Goal: Check status: Check status

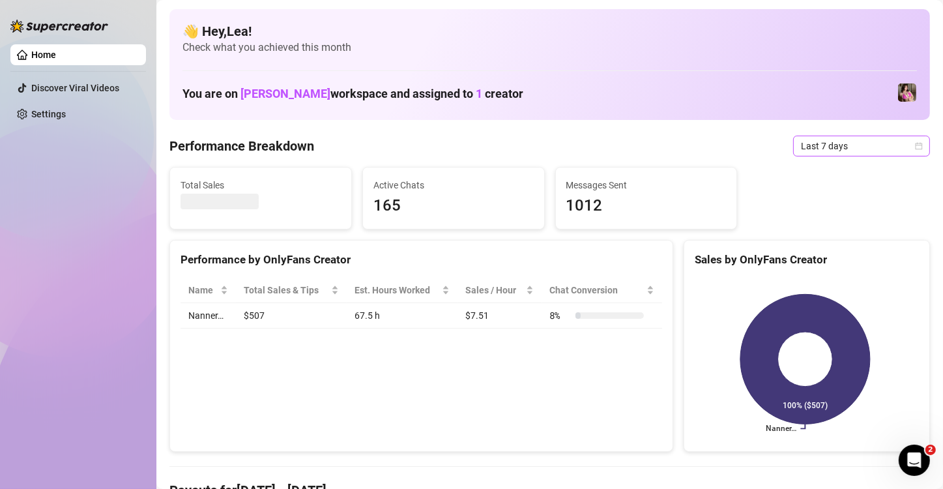
click at [915, 144] on icon "calendar" at bounding box center [919, 146] width 8 height 8
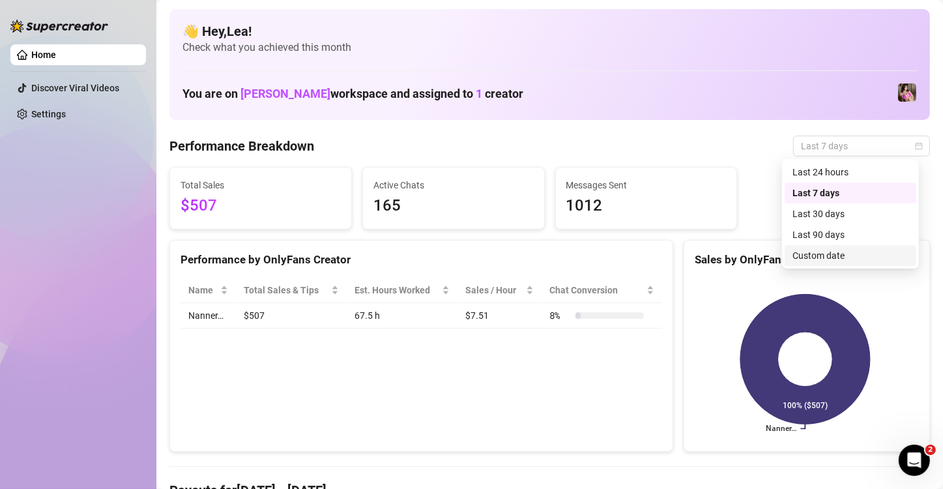
click at [860, 257] on div "Custom date" at bounding box center [850, 255] width 116 height 14
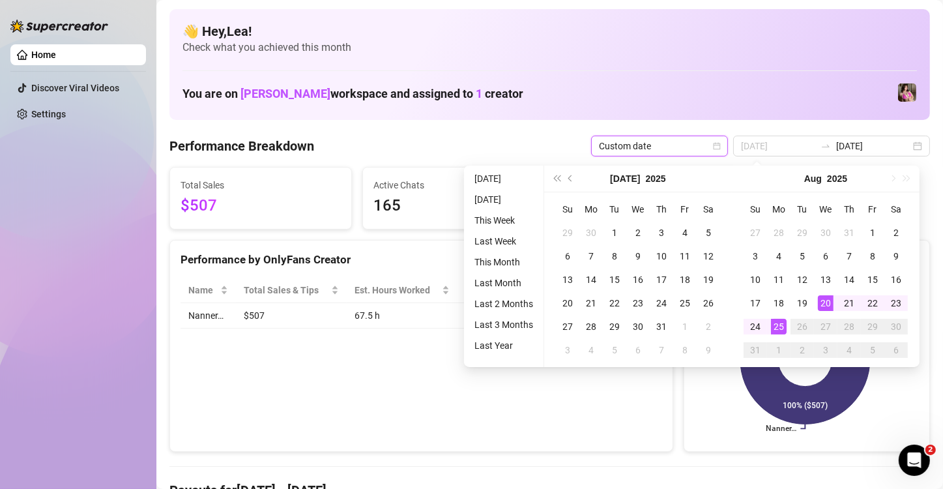
type input "[DATE]"
click at [779, 323] on div "25" at bounding box center [779, 327] width 16 height 16
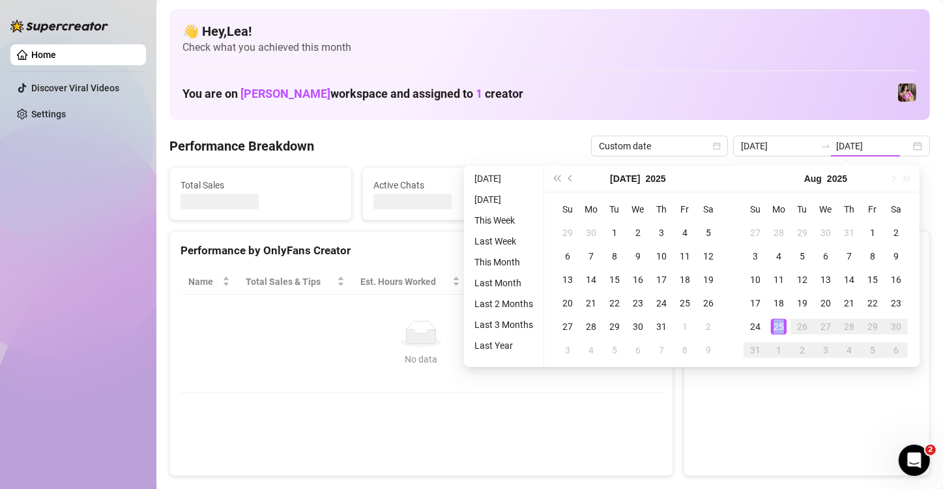
type input "[DATE]"
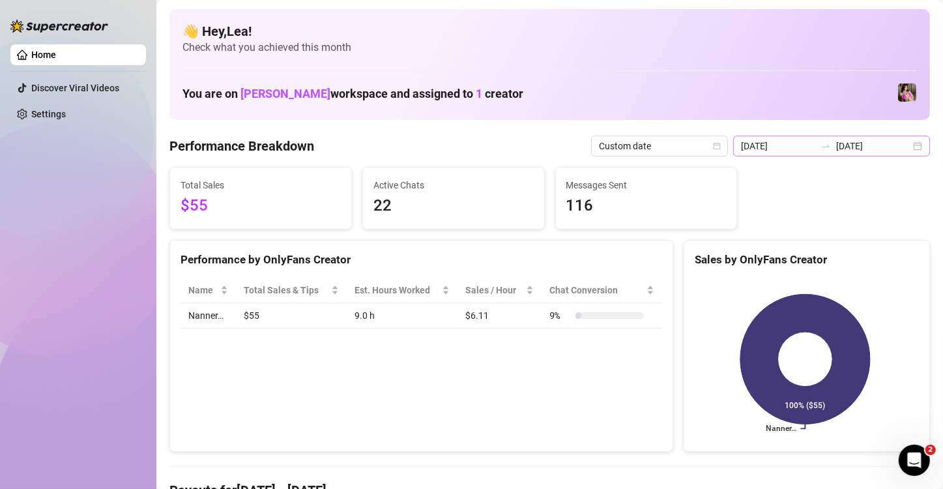
click at [904, 145] on div "[DATE] [DATE]" at bounding box center [831, 146] width 197 height 21
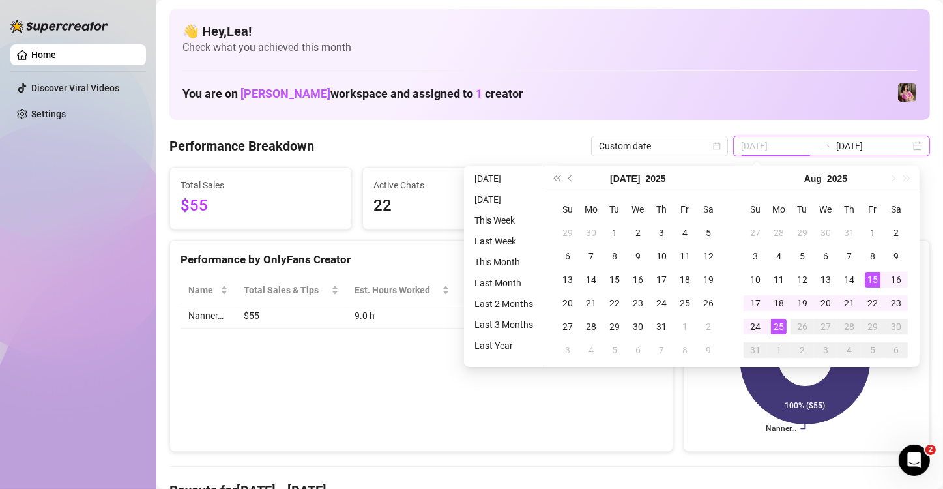
type input "[DATE]"
click at [869, 274] on div "15" at bounding box center [873, 280] width 16 height 16
type input "[DATE]"
click at [781, 323] on div "25" at bounding box center [779, 327] width 16 height 16
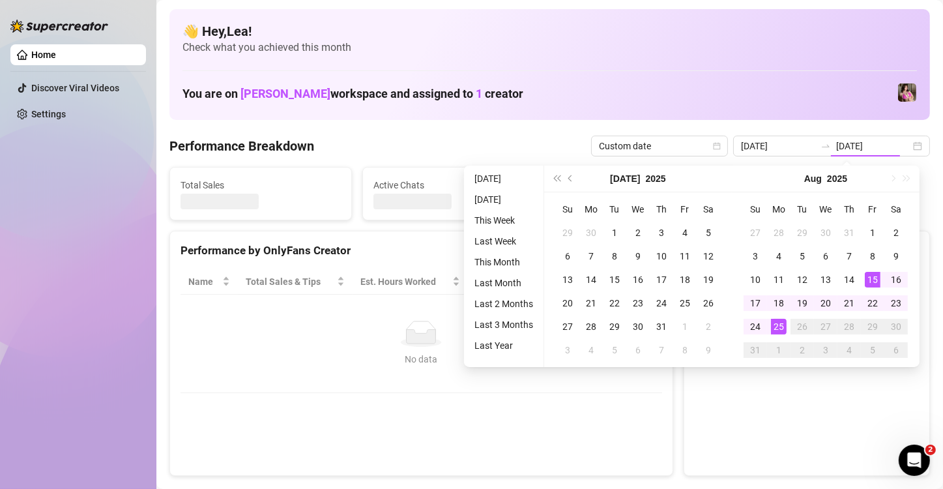
type input "[DATE]"
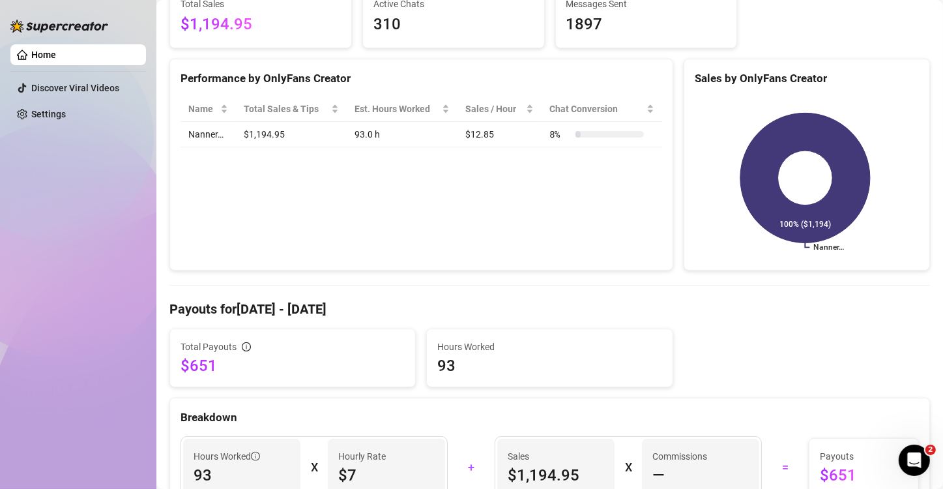
scroll to position [173, 0]
